Goal: Entertainment & Leisure: Consume media (video, audio)

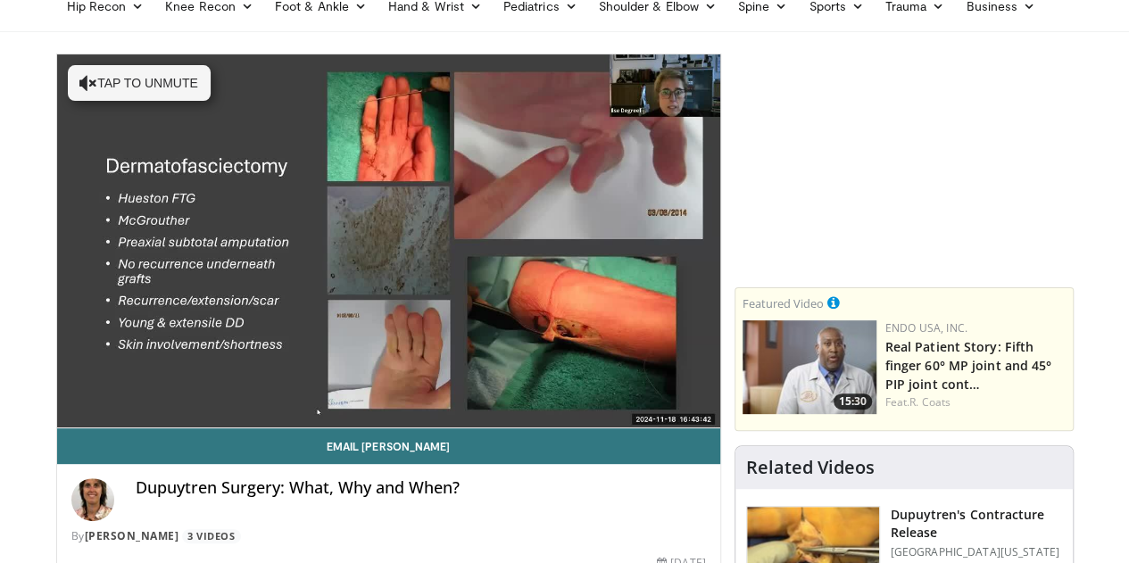
scroll to position [143, 0]
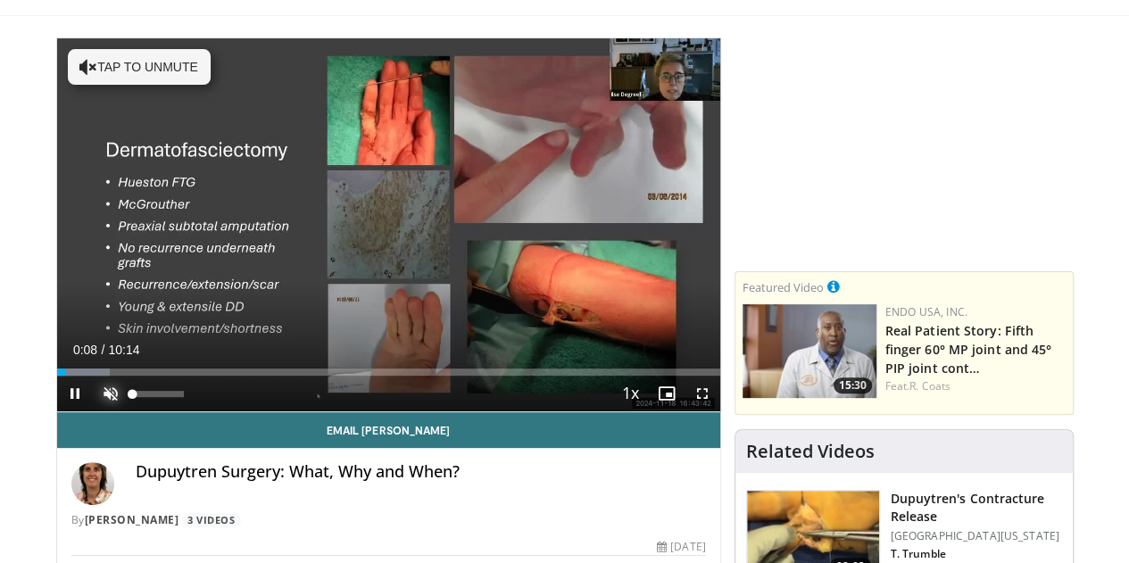
click at [93, 411] on span "Video Player" at bounding box center [111, 394] width 36 height 36
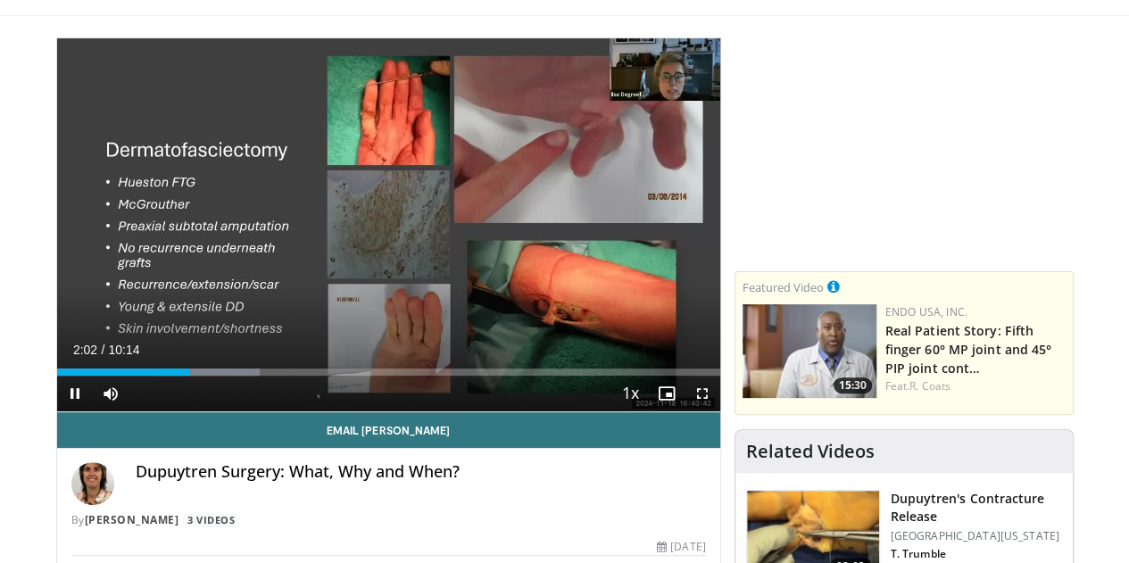
drag, startPoint x: 151, startPoint y: 409, endPoint x: 134, endPoint y: 409, distance: 17.0
click at [134, 409] on div "Current Time 2:02 / Duration 10:14 Pause Skip Backward Skip Forward Mute 88% Lo…" at bounding box center [388, 394] width 663 height 36
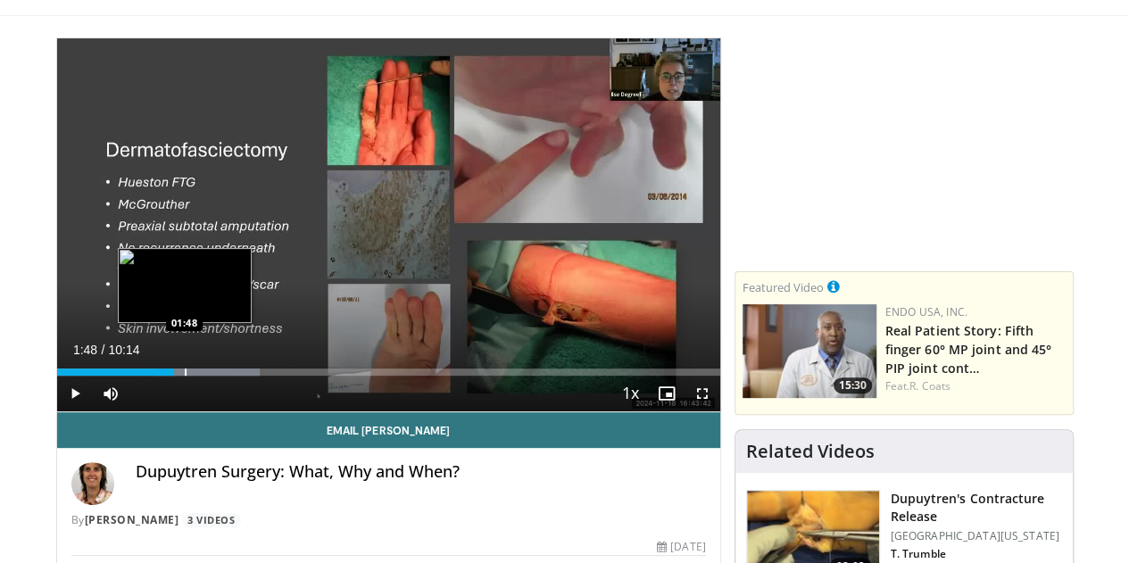
drag, startPoint x: 157, startPoint y: 407, endPoint x: 139, endPoint y: 407, distance: 17.8
click at [185, 376] on div "Progress Bar" at bounding box center [186, 371] width 2 height 7
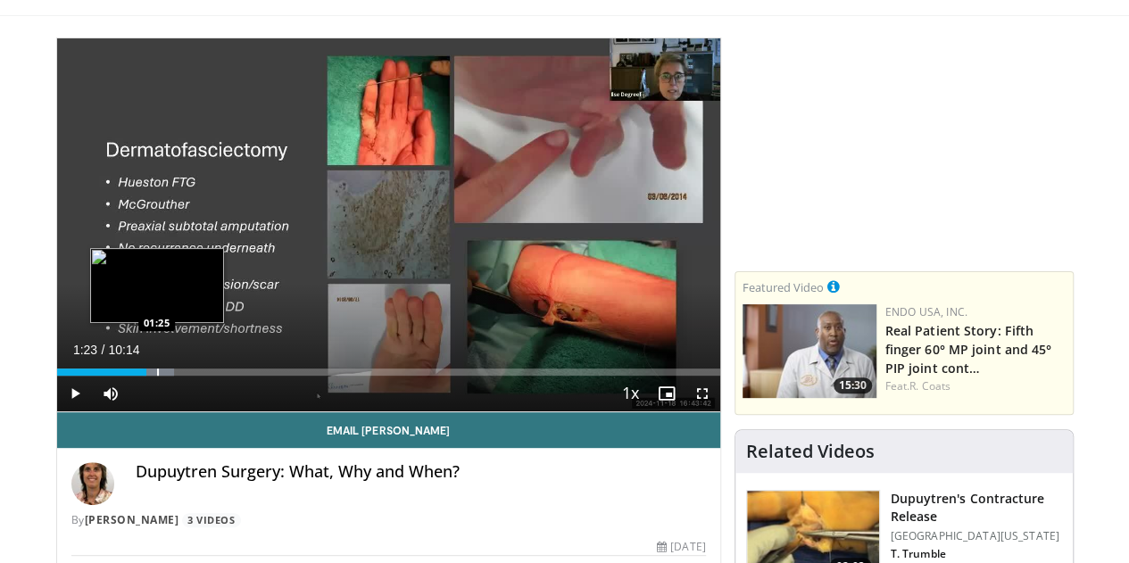
drag, startPoint x: 143, startPoint y: 408, endPoint x: 109, endPoint y: 404, distance: 34.1
click at [109, 376] on div "Loaded : 17.73% 01:23 01:25" at bounding box center [388, 371] width 663 height 7
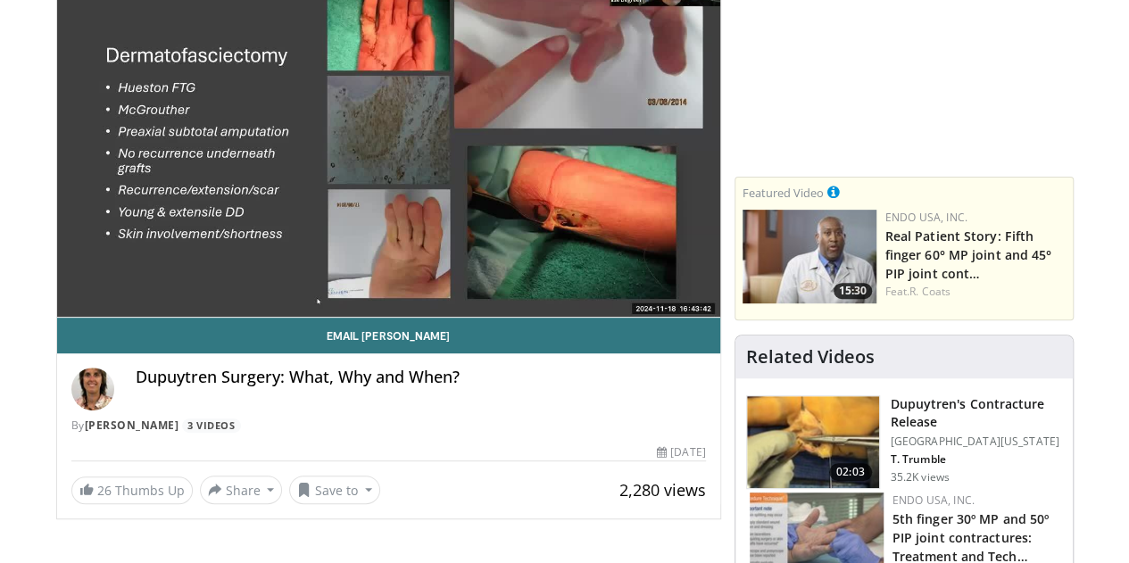
scroll to position [174, 0]
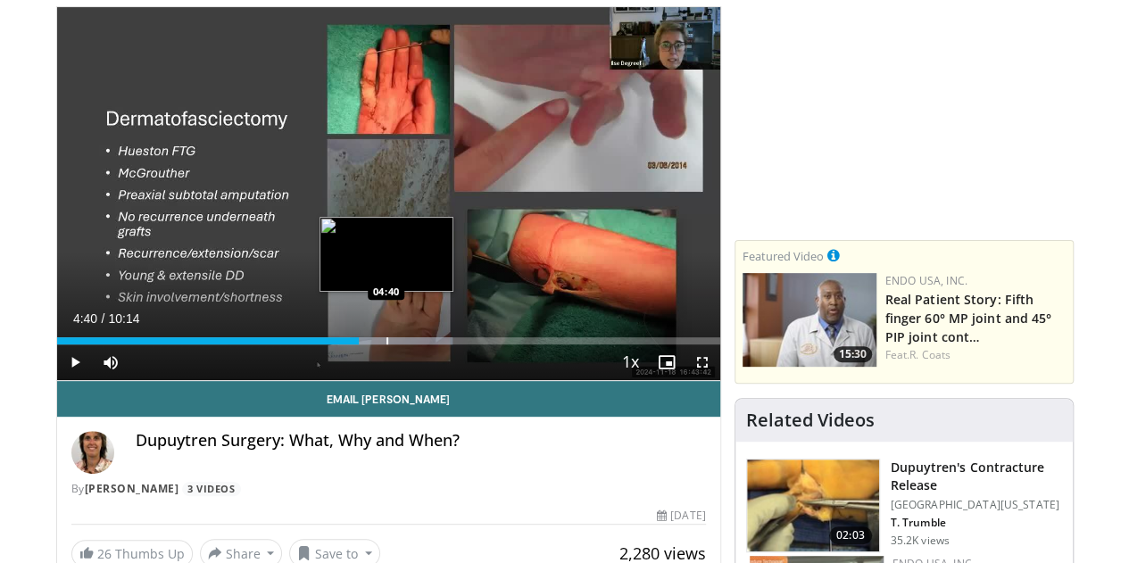
click at [386, 344] on div "Progress Bar" at bounding box center [387, 340] width 2 height 7
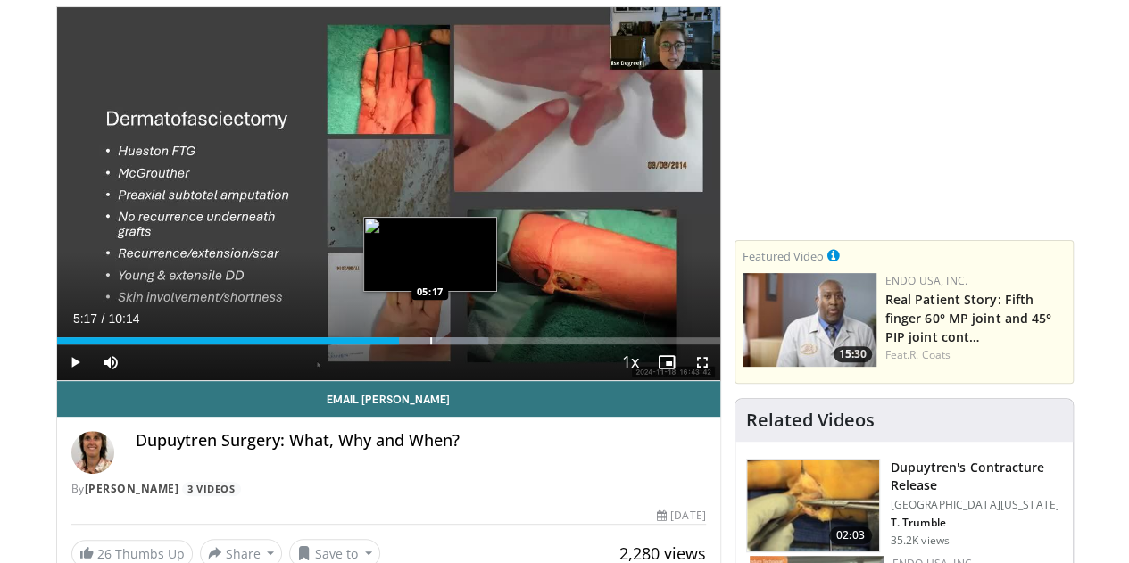
drag, startPoint x: 409, startPoint y: 375, endPoint x: 385, endPoint y: 370, distance: 24.5
click at [430, 344] on div "Progress Bar" at bounding box center [431, 340] width 2 height 7
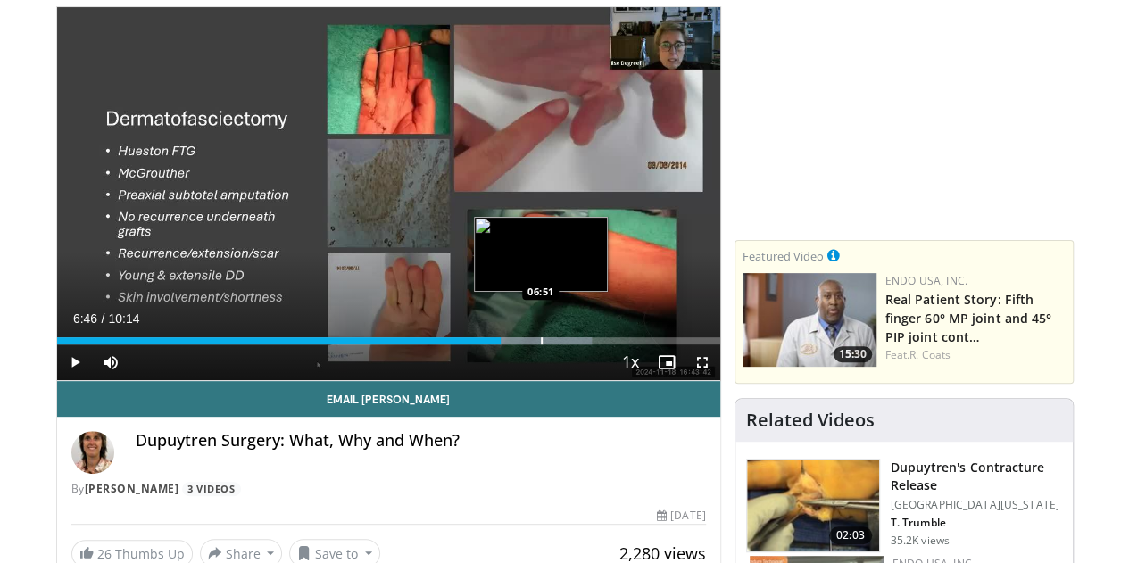
drag, startPoint x: 519, startPoint y: 370, endPoint x: 489, endPoint y: 373, distance: 30.4
click at [489, 344] on div "Loaded : 80.64% 06:53 06:51" at bounding box center [388, 340] width 663 height 7
drag, startPoint x: 519, startPoint y: 374, endPoint x: 488, endPoint y: 376, distance: 31.3
click at [533, 344] on div "Progress Bar" at bounding box center [534, 340] width 2 height 7
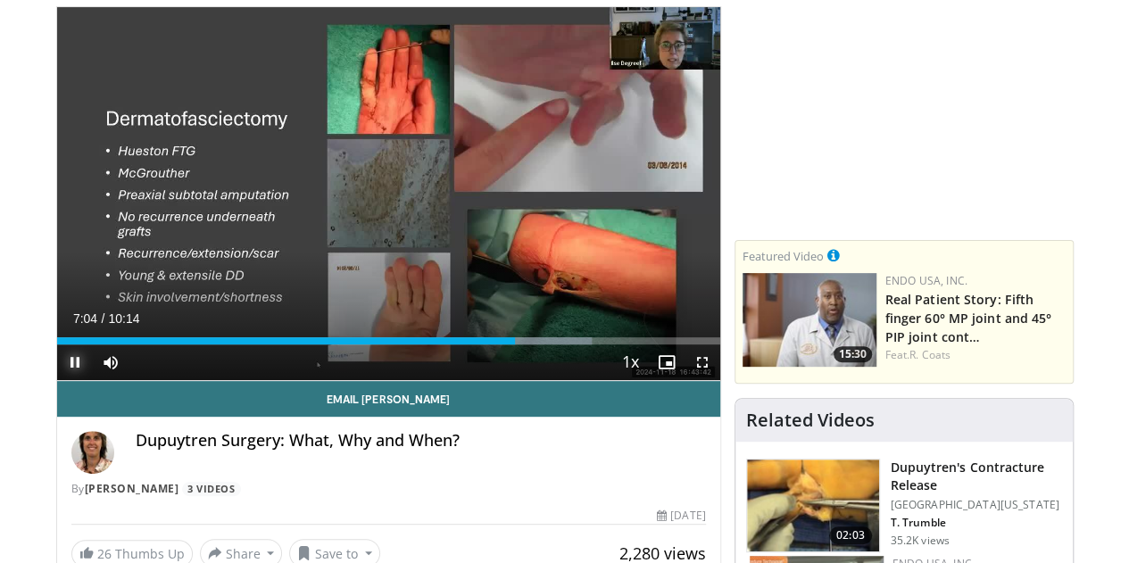
click at [57, 380] on span "Video Player" at bounding box center [75, 362] width 36 height 36
drag, startPoint x: 561, startPoint y: 376, endPoint x: 546, endPoint y: 377, distance: 15.3
click at [546, 377] on div "Current Time 7:34 / Duration 10:14 Play Skip Backward Skip Forward Mute 100% Lo…" at bounding box center [388, 362] width 663 height 36
click at [57, 380] on span "Video Player" at bounding box center [75, 362] width 36 height 36
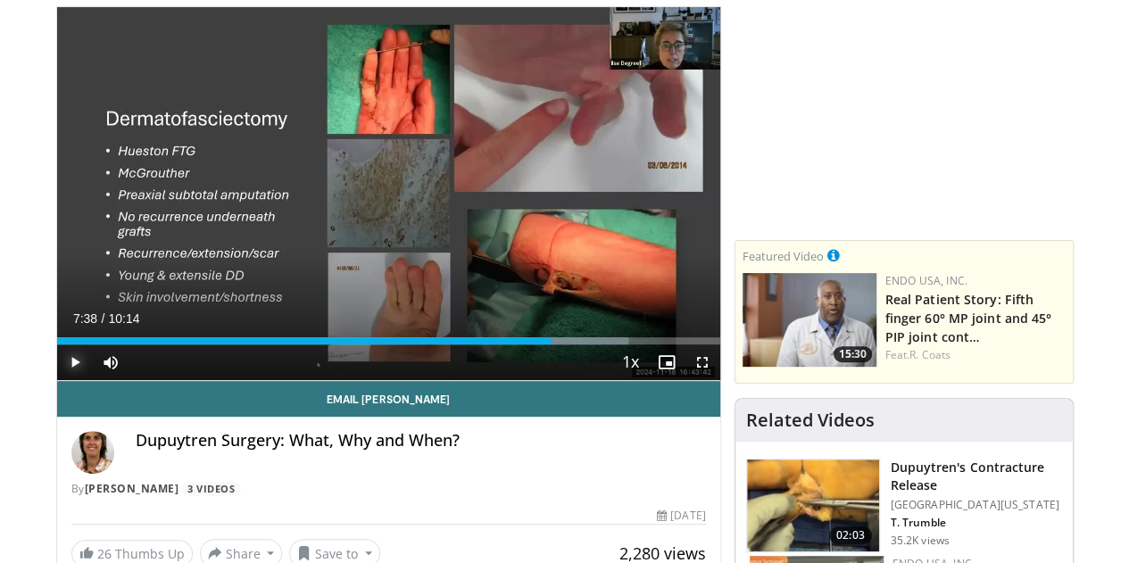
click at [57, 380] on span "Video Player" at bounding box center [75, 362] width 36 height 36
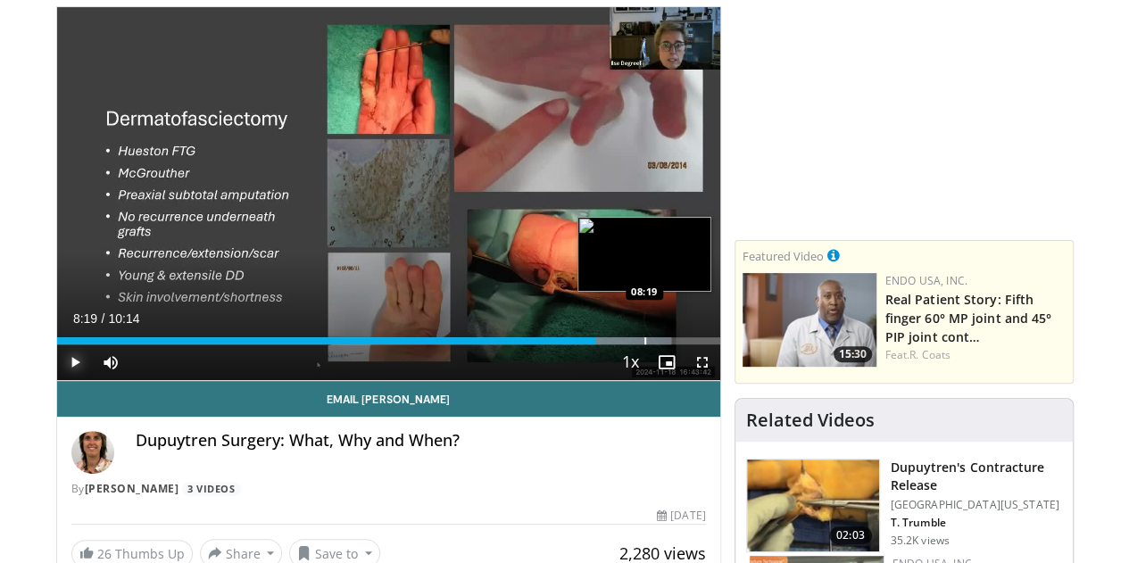
drag, startPoint x: 608, startPoint y: 376, endPoint x: 598, endPoint y: 371, distance: 10.8
click at [644, 344] on div "Progress Bar" at bounding box center [645, 340] width 2 height 7
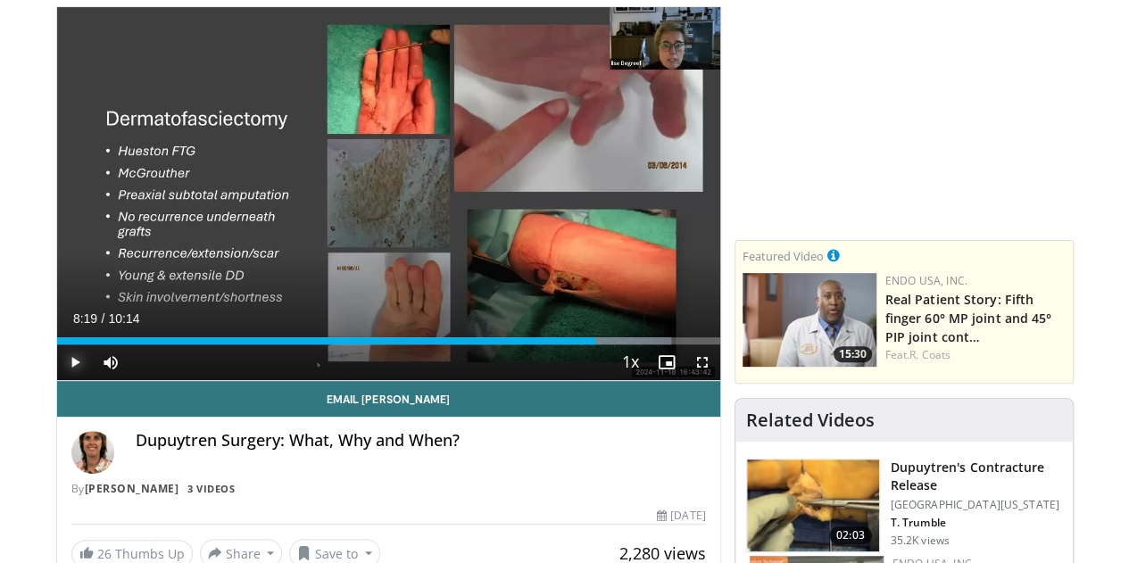
click at [57, 380] on span "Video Player" at bounding box center [75, 362] width 36 height 36
drag, startPoint x: 613, startPoint y: 374, endPoint x: 587, endPoint y: 377, distance: 26.1
click at [587, 377] on div "Current Time 8:09 / Duration 10:14 Play Skip Backward Skip Forward Mute 40% Loa…" at bounding box center [388, 362] width 663 height 36
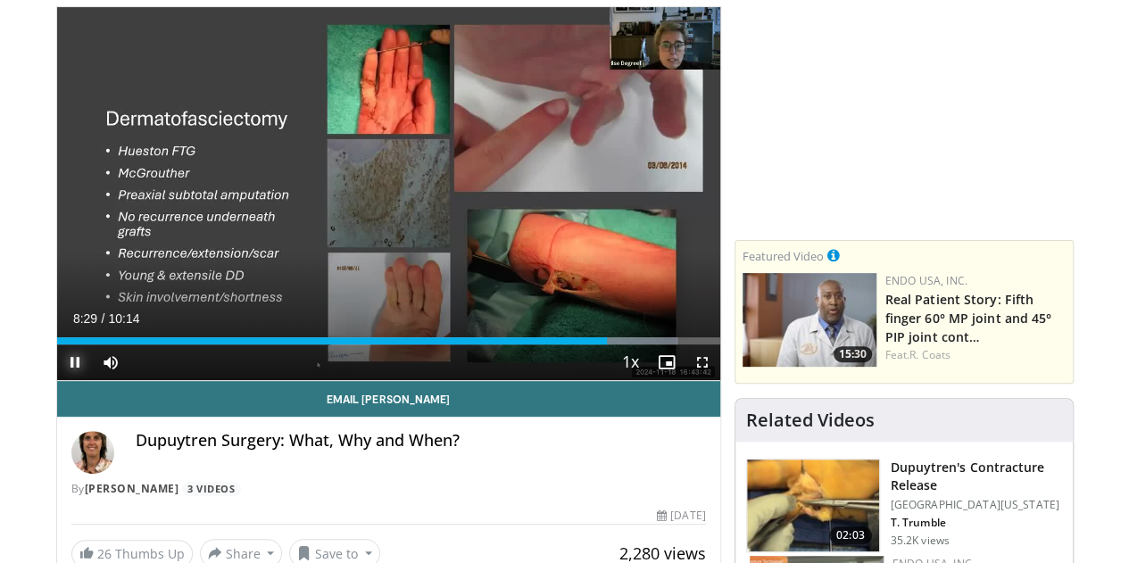
click at [57, 380] on span "Video Player" at bounding box center [75, 362] width 36 height 36
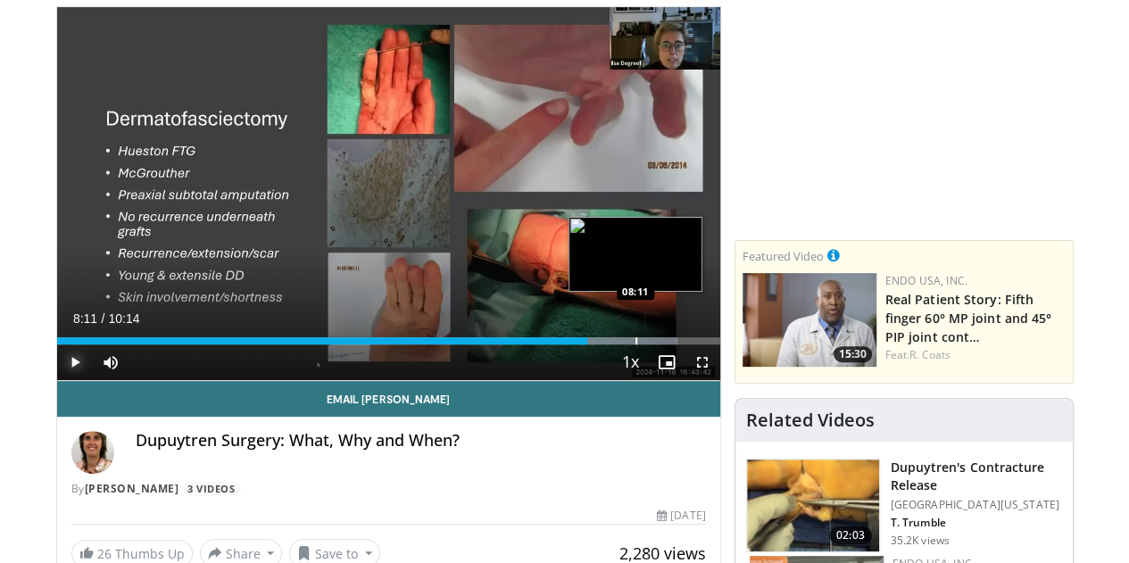
drag, startPoint x: 608, startPoint y: 374, endPoint x: 590, endPoint y: 372, distance: 18.8
click at [590, 344] on div "Loaded : 93.55% 08:11 08:11" at bounding box center [388, 340] width 663 height 7
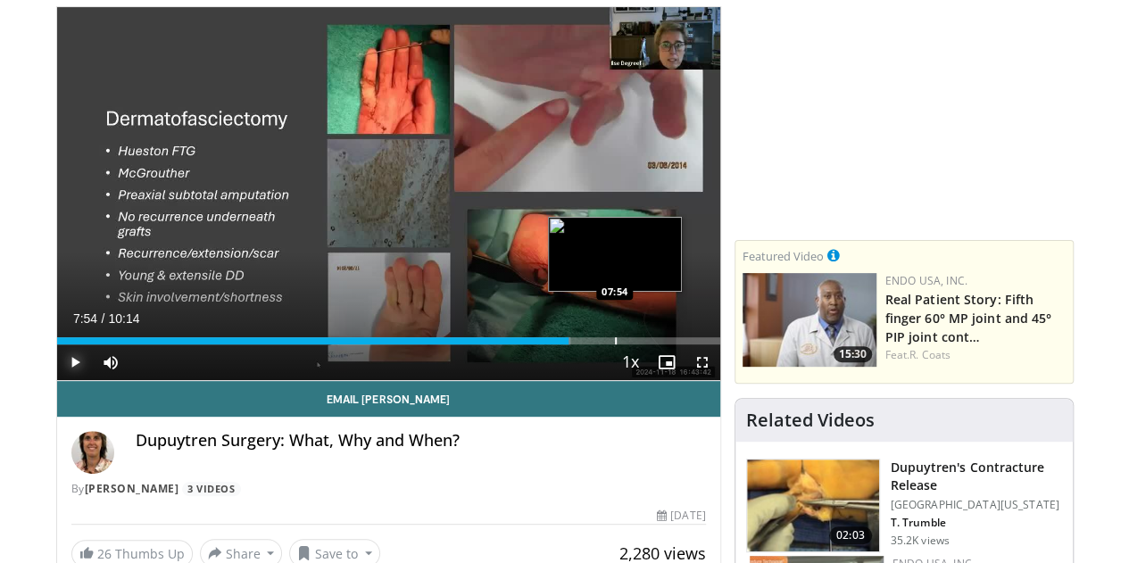
drag, startPoint x: 587, startPoint y: 372, endPoint x: 569, endPoint y: 372, distance: 17.8
click at [615, 344] on div "Progress Bar" at bounding box center [616, 340] width 2 height 7
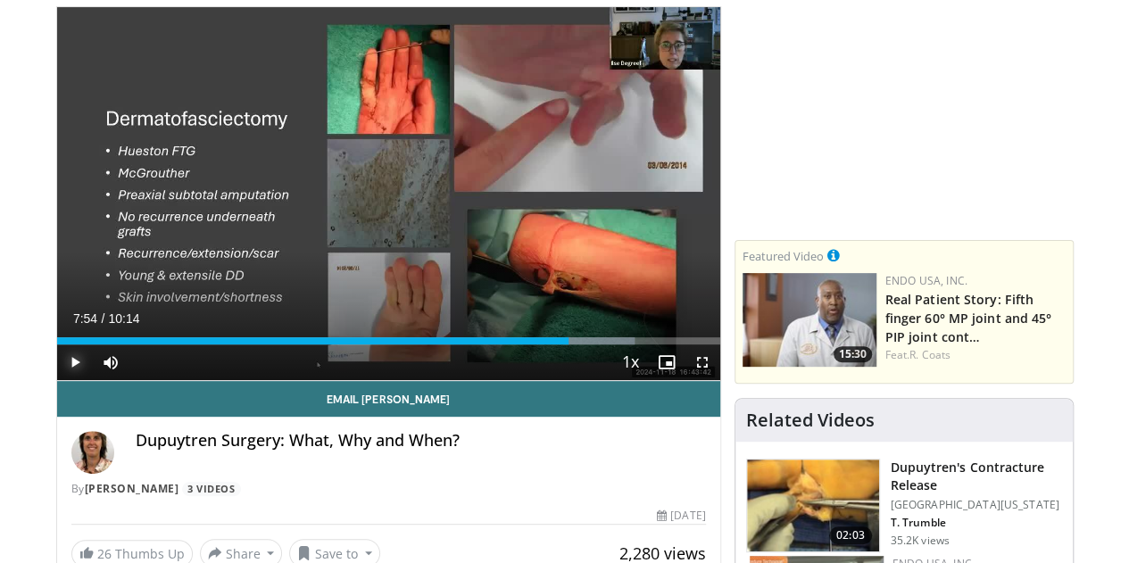
click at [57, 380] on span "Video Player" at bounding box center [75, 362] width 36 height 36
drag, startPoint x: 635, startPoint y: 372, endPoint x: 586, endPoint y: 378, distance: 49.5
click at [586, 378] on div "Current Time 8:08 / Duration 10:14 Play Skip Backward Skip Forward Mute 0% Load…" at bounding box center [388, 362] width 663 height 36
click at [57, 380] on span "Video Player" at bounding box center [75, 362] width 36 height 36
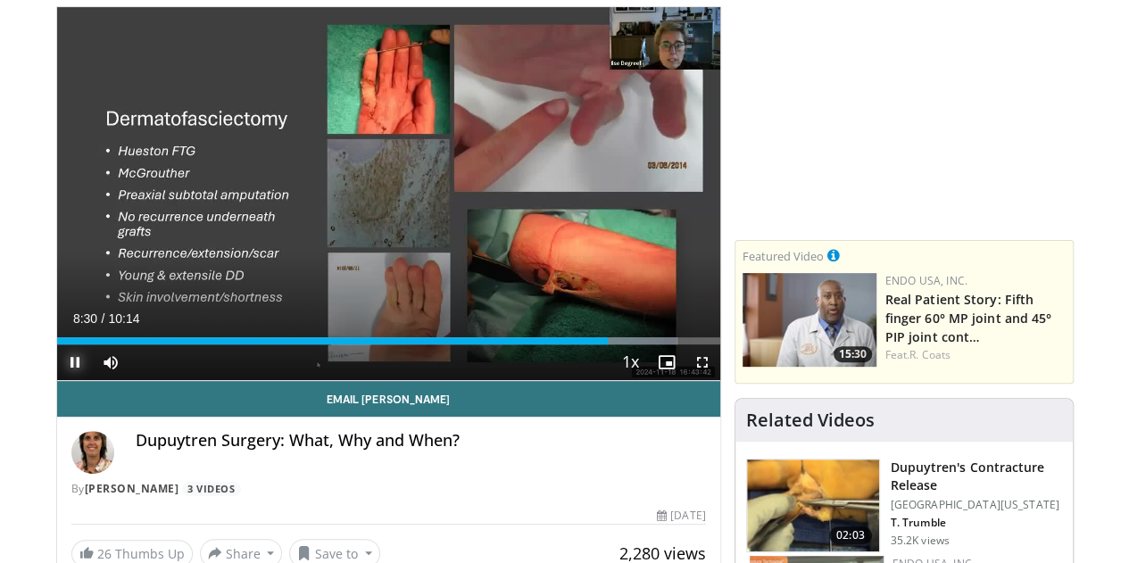
click at [57, 380] on span "Video Player" at bounding box center [75, 362] width 36 height 36
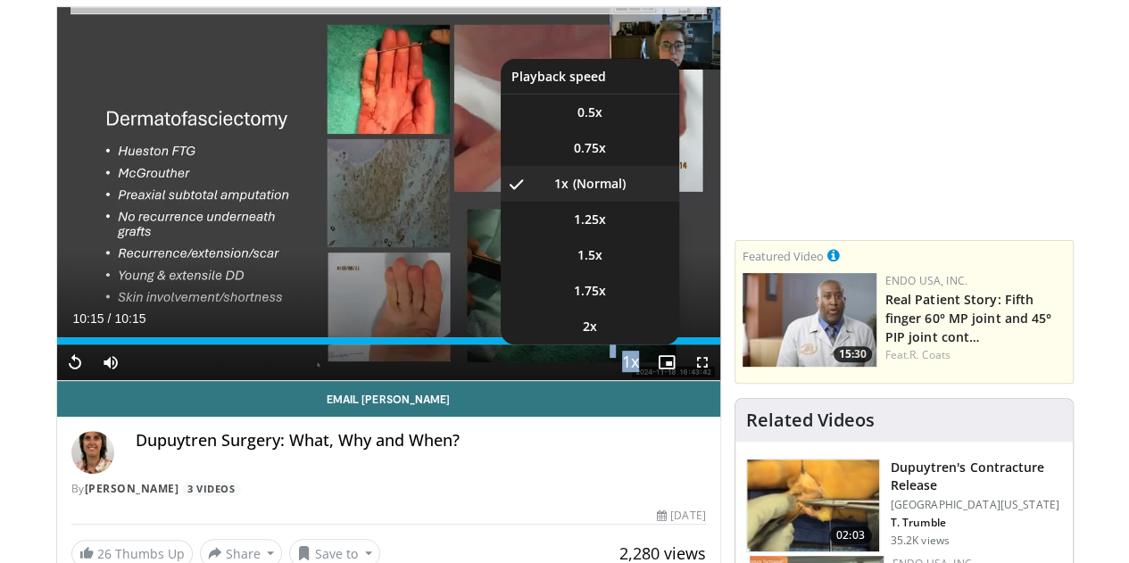
drag, startPoint x: 725, startPoint y: 374, endPoint x: 647, endPoint y: 378, distance: 78.6
click at [647, 378] on video-js "**********" at bounding box center [388, 194] width 663 height 374
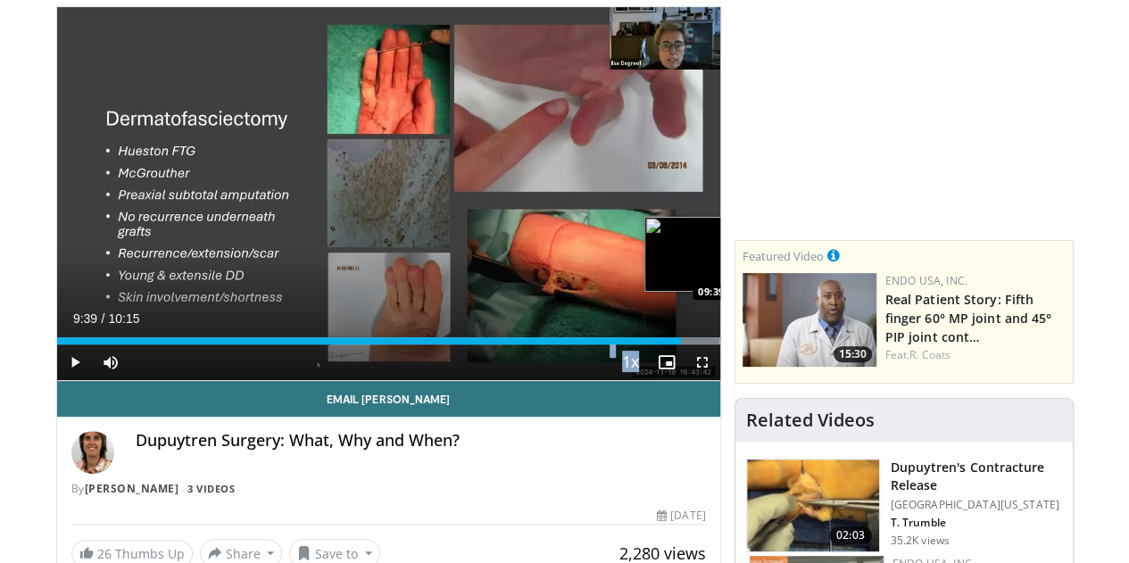
drag, startPoint x: 728, startPoint y: 368, endPoint x: 692, endPoint y: 365, distance: 35.9
click at [692, 344] on div "Loaded : 100.00% 09:40 09:39" at bounding box center [388, 335] width 663 height 17
drag, startPoint x: 695, startPoint y: 373, endPoint x: 655, endPoint y: 365, distance: 40.9
click at [655, 344] on div "Loaded : 100.00% 09:08 09:08" at bounding box center [388, 335] width 663 height 17
click at [57, 380] on span "Video Player" at bounding box center [75, 362] width 36 height 36
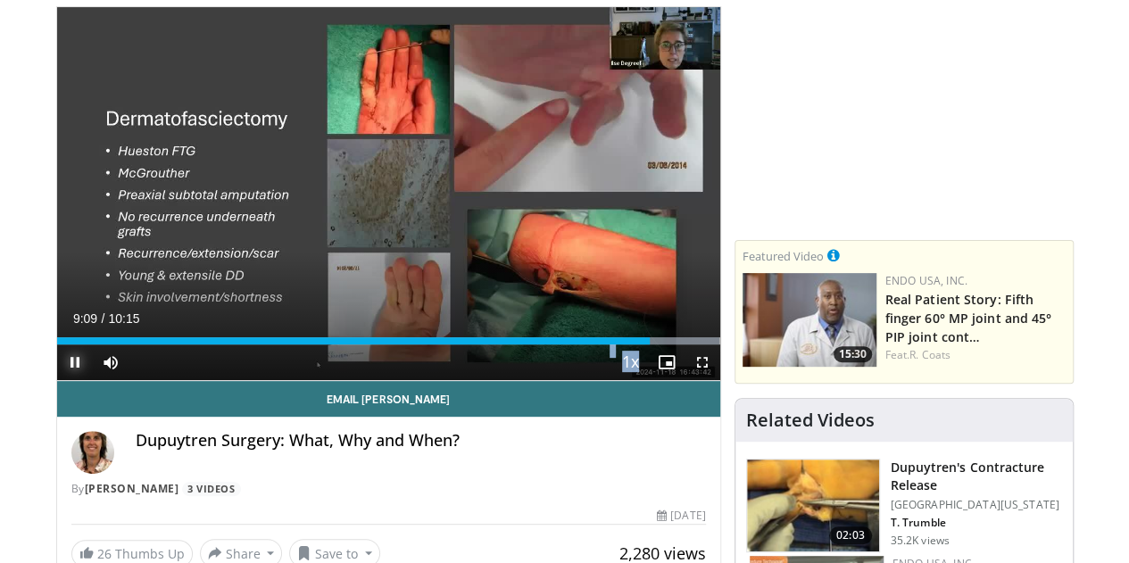
click at [57, 380] on span "Video Player" at bounding box center [75, 362] width 36 height 36
drag, startPoint x: 262, startPoint y: 138, endPoint x: 271, endPoint y: 108, distance: 31.6
click at [271, 108] on div "10 seconds Tap to unmute" at bounding box center [388, 193] width 663 height 373
